Goal: Navigation & Orientation: Understand site structure

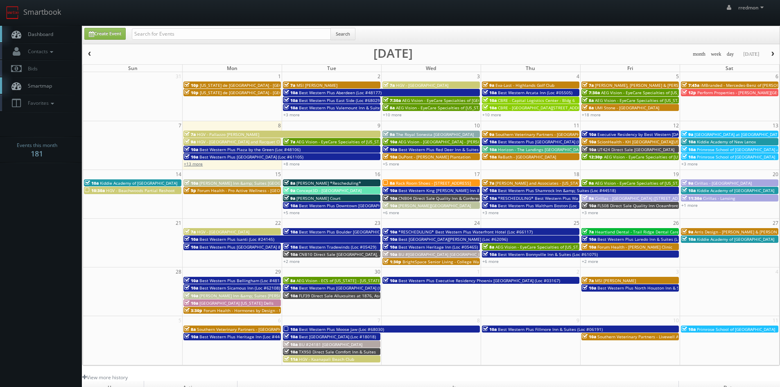
click at [190, 165] on link "+13 more" at bounding box center [193, 164] width 19 height 6
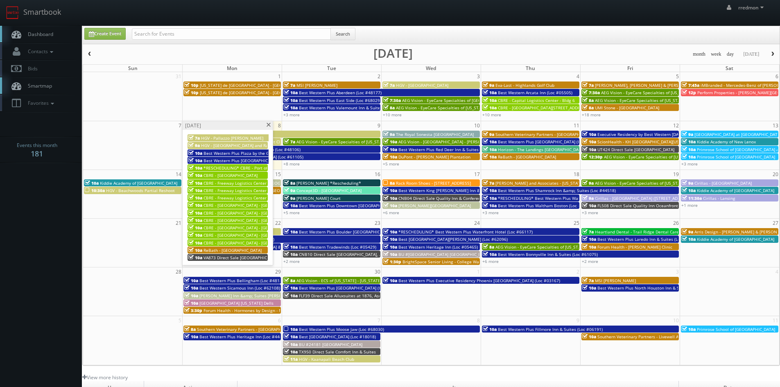
click at [269, 126] on span at bounding box center [268, 125] width 5 height 5
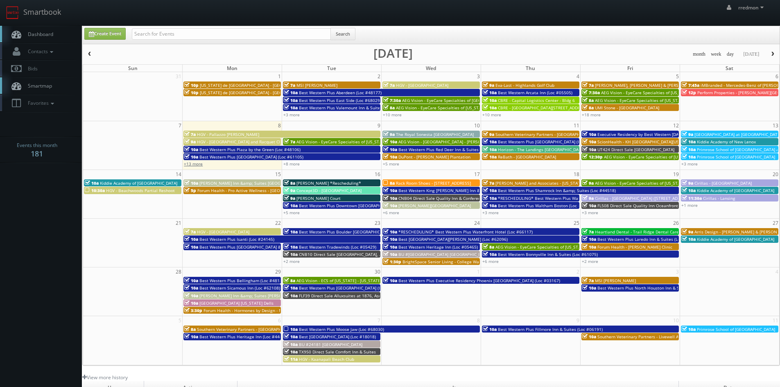
click at [201, 164] on link "+13 more" at bounding box center [193, 164] width 19 height 6
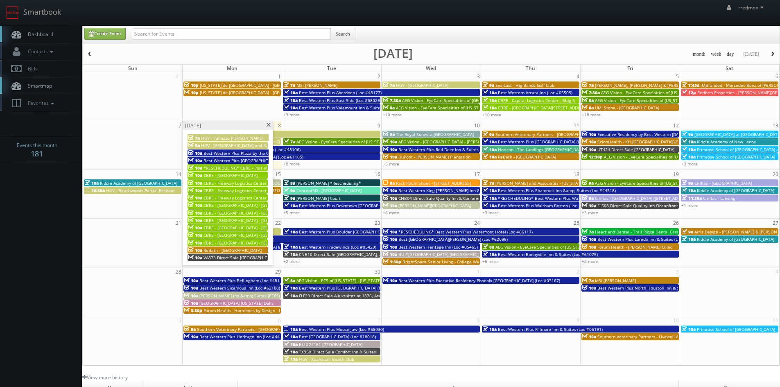
click at [268, 127] on span at bounding box center [268, 125] width 5 height 5
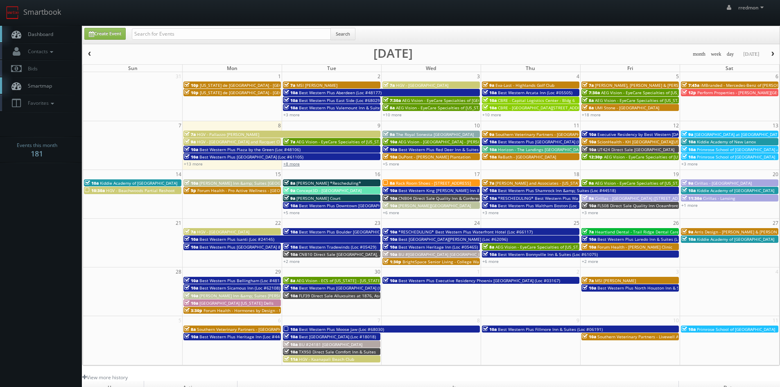
click at [295, 166] on link "+8 more" at bounding box center [291, 164] width 16 height 6
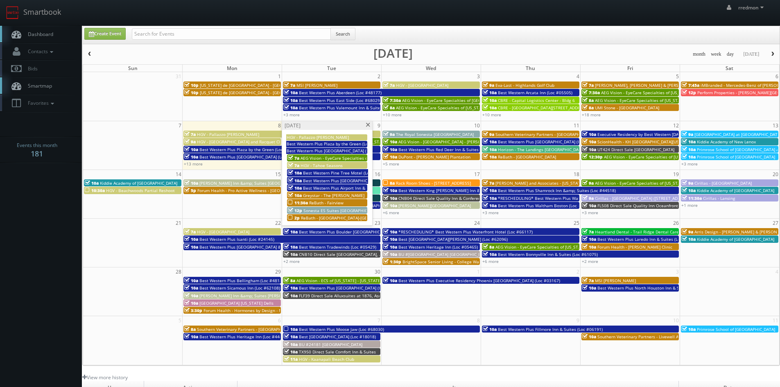
click at [366, 126] on span at bounding box center [367, 125] width 5 height 5
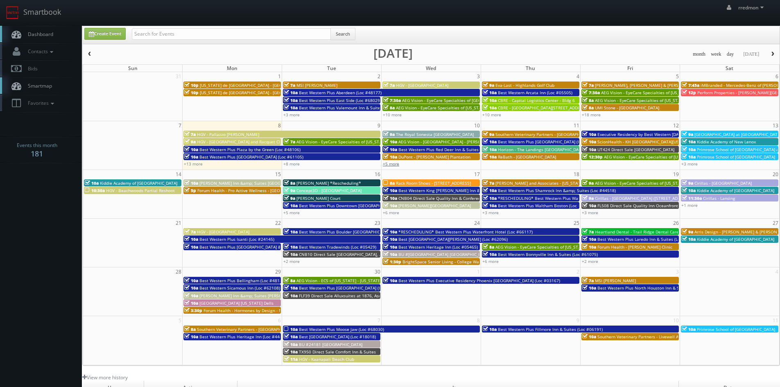
click at [395, 165] on link "+5 more" at bounding box center [391, 164] width 16 height 6
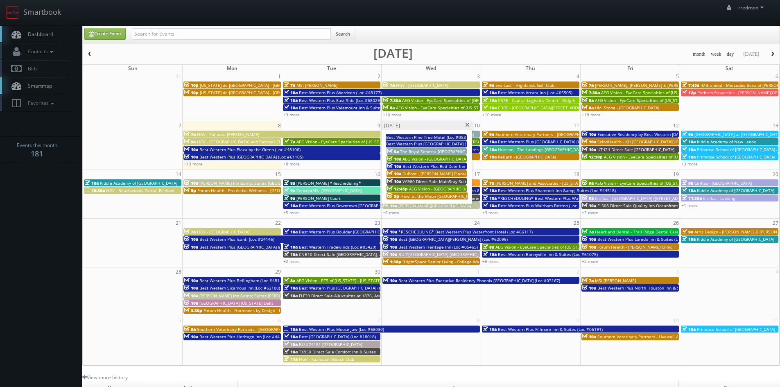
click at [466, 126] on span at bounding box center [467, 125] width 5 height 5
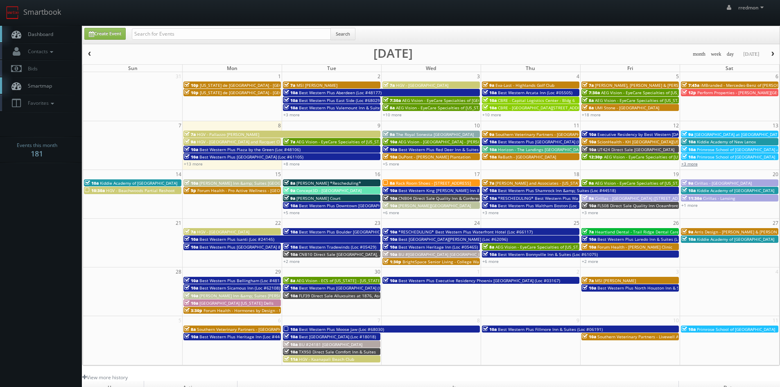
click at [695, 164] on link "+3 more" at bounding box center [690, 164] width 16 height 6
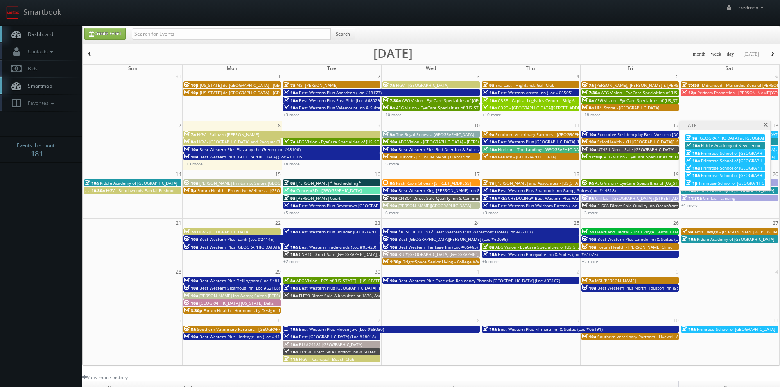
click at [764, 126] on span at bounding box center [766, 125] width 5 height 5
